Goal: Communication & Community: Ask a question

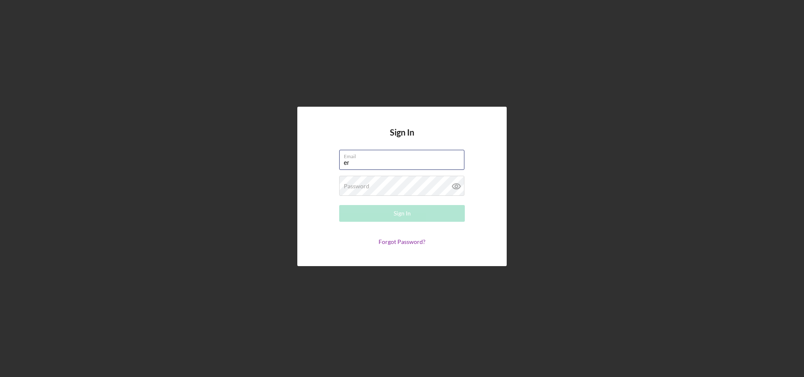
type input "[PERSON_NAME][EMAIL_ADDRESS][PERSON_NAME][DOMAIN_NAME]"
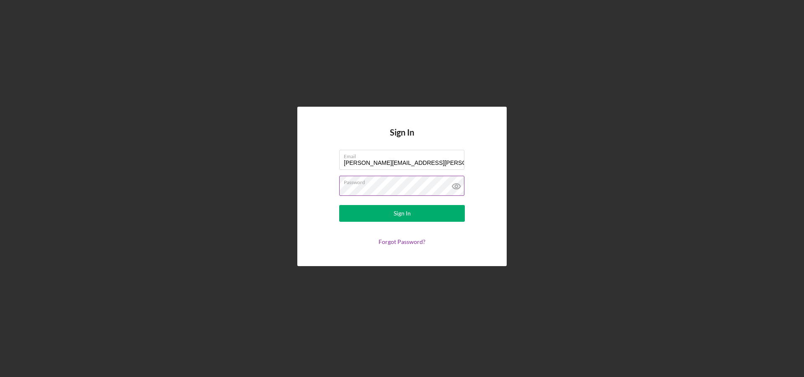
click at [453, 184] on icon at bounding box center [456, 186] width 8 height 5
click at [426, 215] on button "Sign In" at bounding box center [402, 213] width 126 height 17
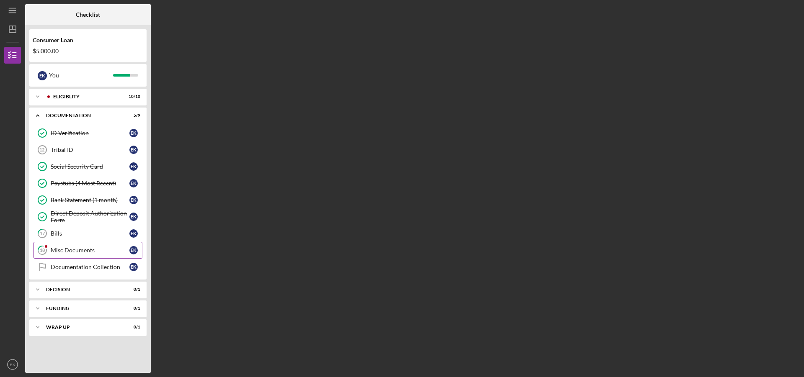
click at [90, 250] on div "Misc Documents" at bounding box center [90, 250] width 79 height 7
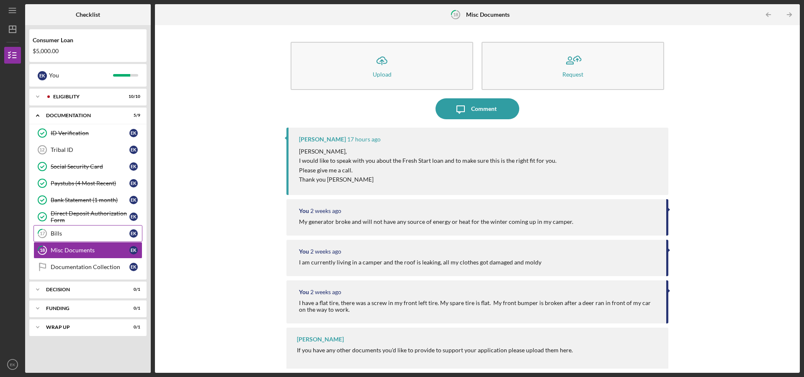
click at [69, 236] on div "Bills" at bounding box center [90, 233] width 79 height 7
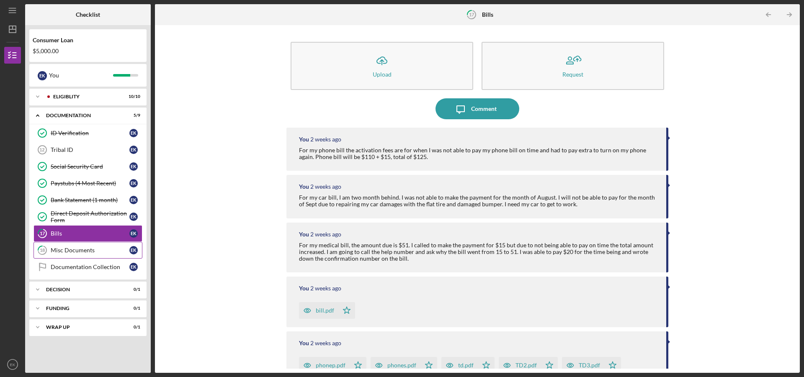
click at [72, 251] on div "Misc Documents" at bounding box center [90, 250] width 79 height 7
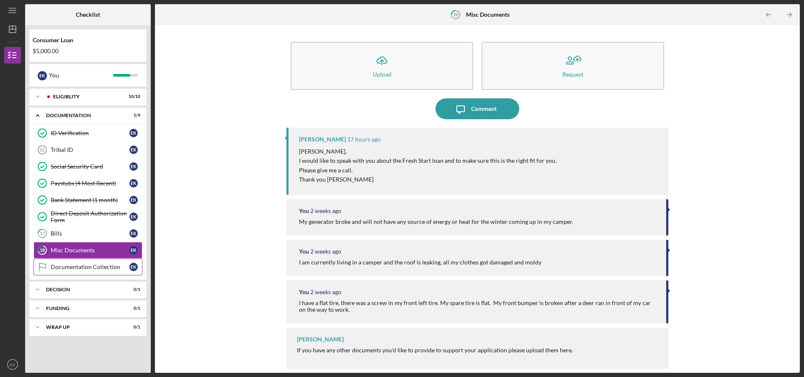
click at [82, 264] on div "Documentation Collection" at bounding box center [90, 267] width 79 height 7
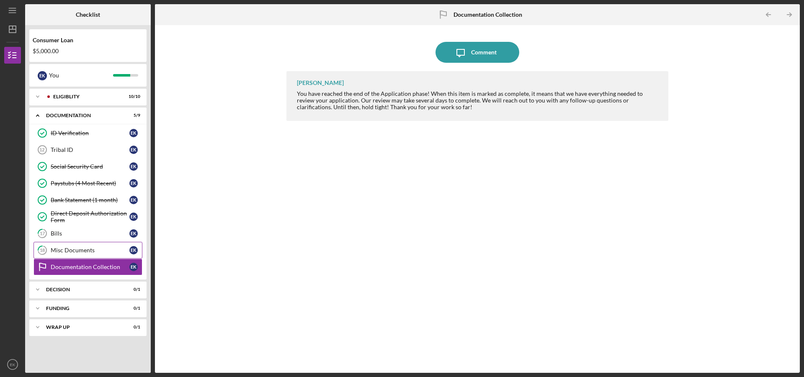
click at [63, 249] on div "Misc Documents" at bounding box center [90, 250] width 79 height 7
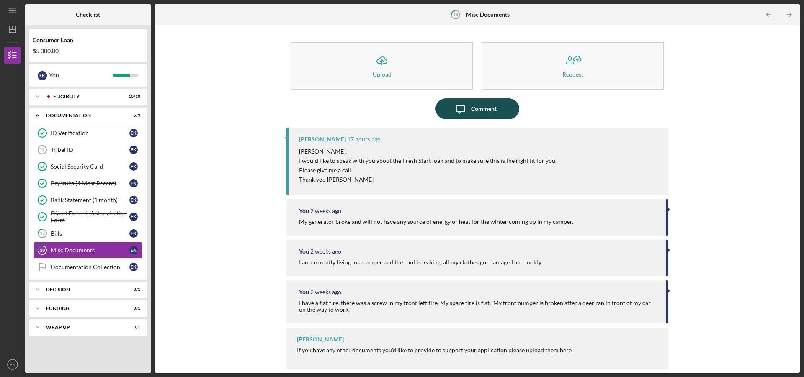
click at [453, 111] on icon "Icon/Message" at bounding box center [460, 108] width 21 height 21
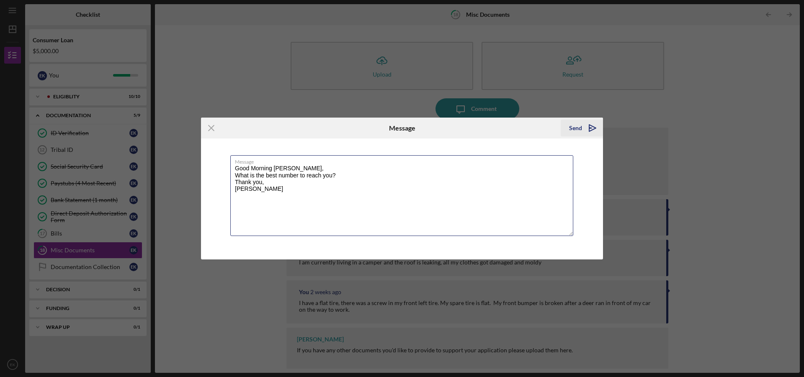
type textarea "Good Morning [PERSON_NAME], What is the best number to reach you? Thank you, [P…"
click at [575, 126] on div "Send" at bounding box center [575, 128] width 13 height 17
